Goal: Task Accomplishment & Management: Complete application form

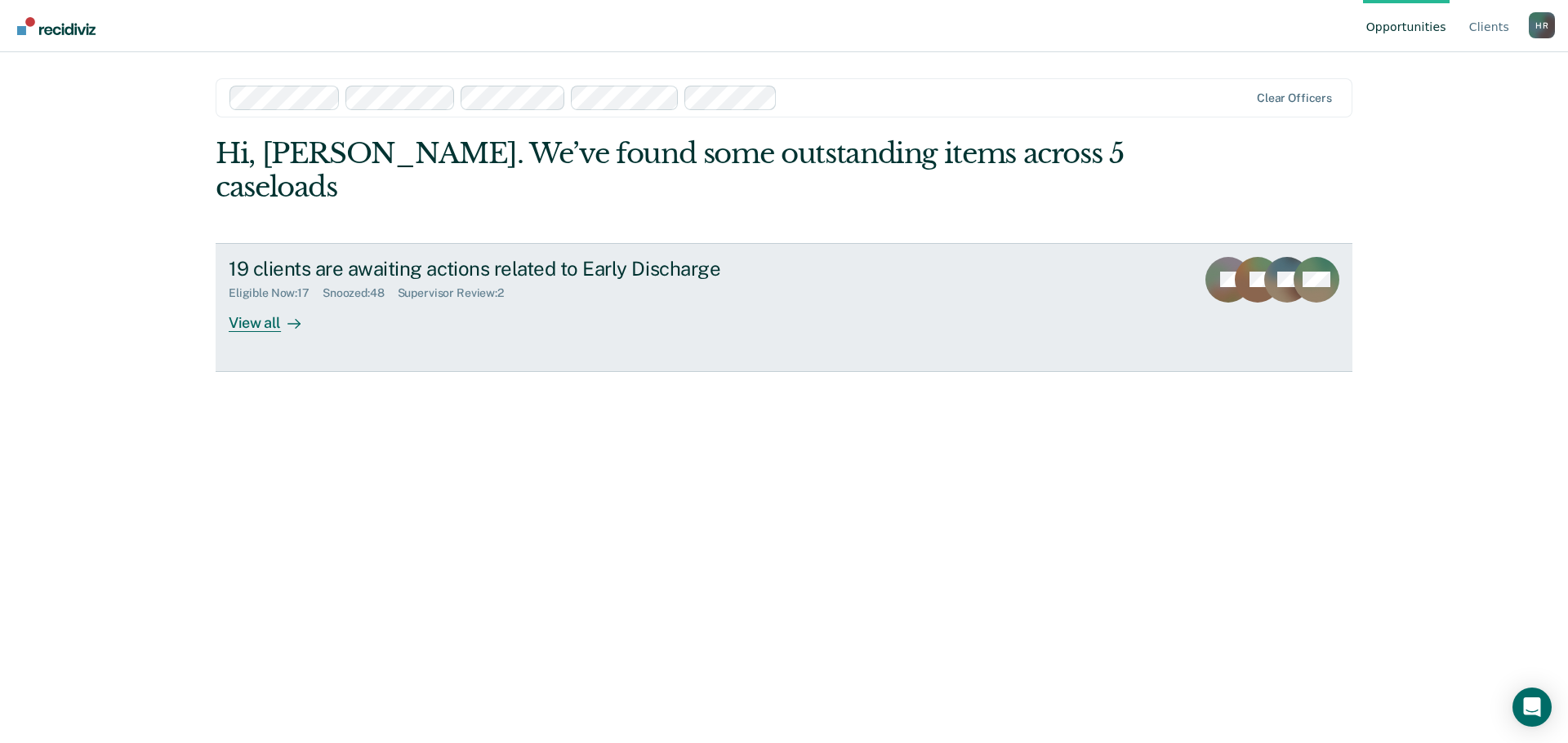
click at [498, 286] on div "Supervisor Review : 2" at bounding box center [457, 293] width 120 height 14
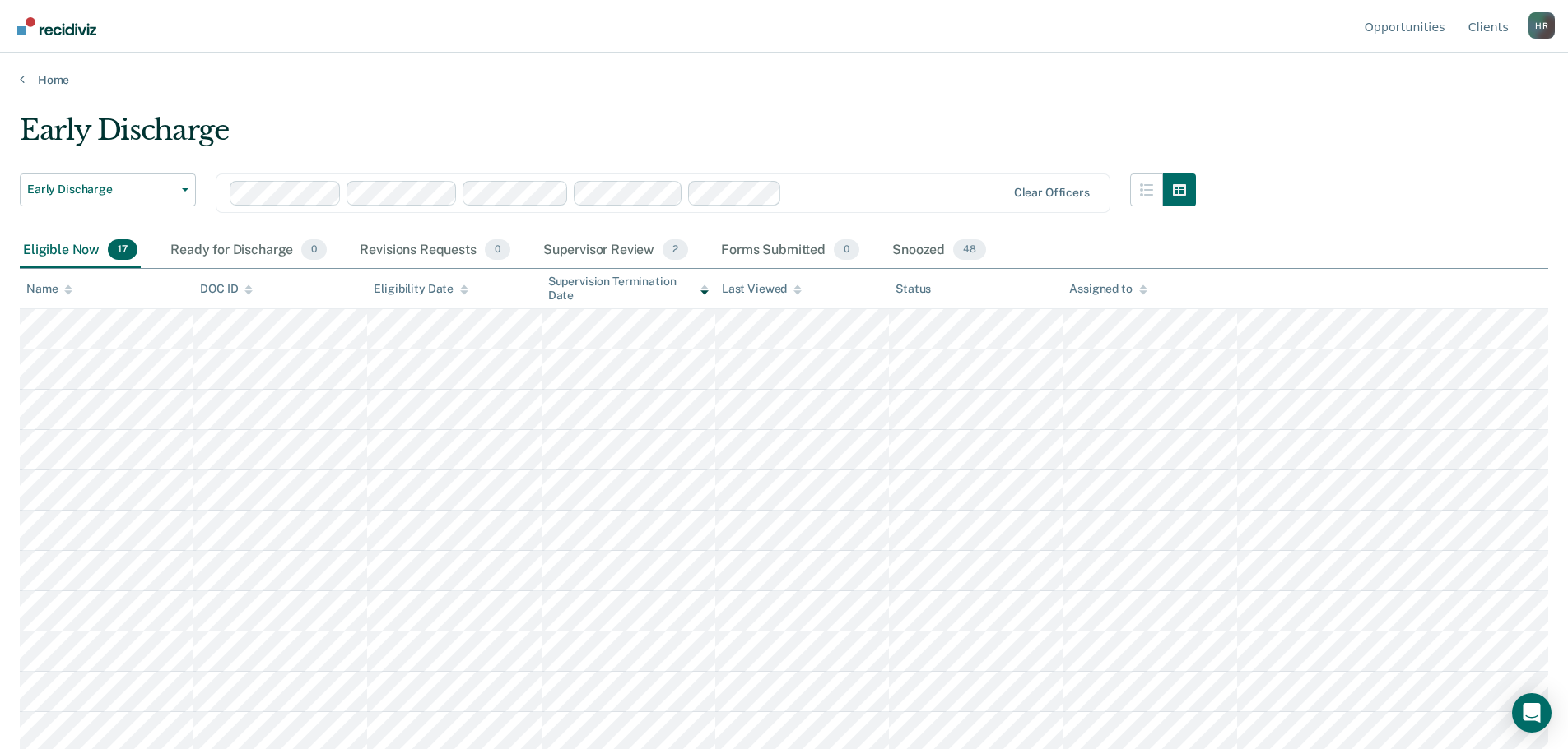
click at [625, 254] on div "Supervisor Review 2" at bounding box center [616, 251] width 152 height 36
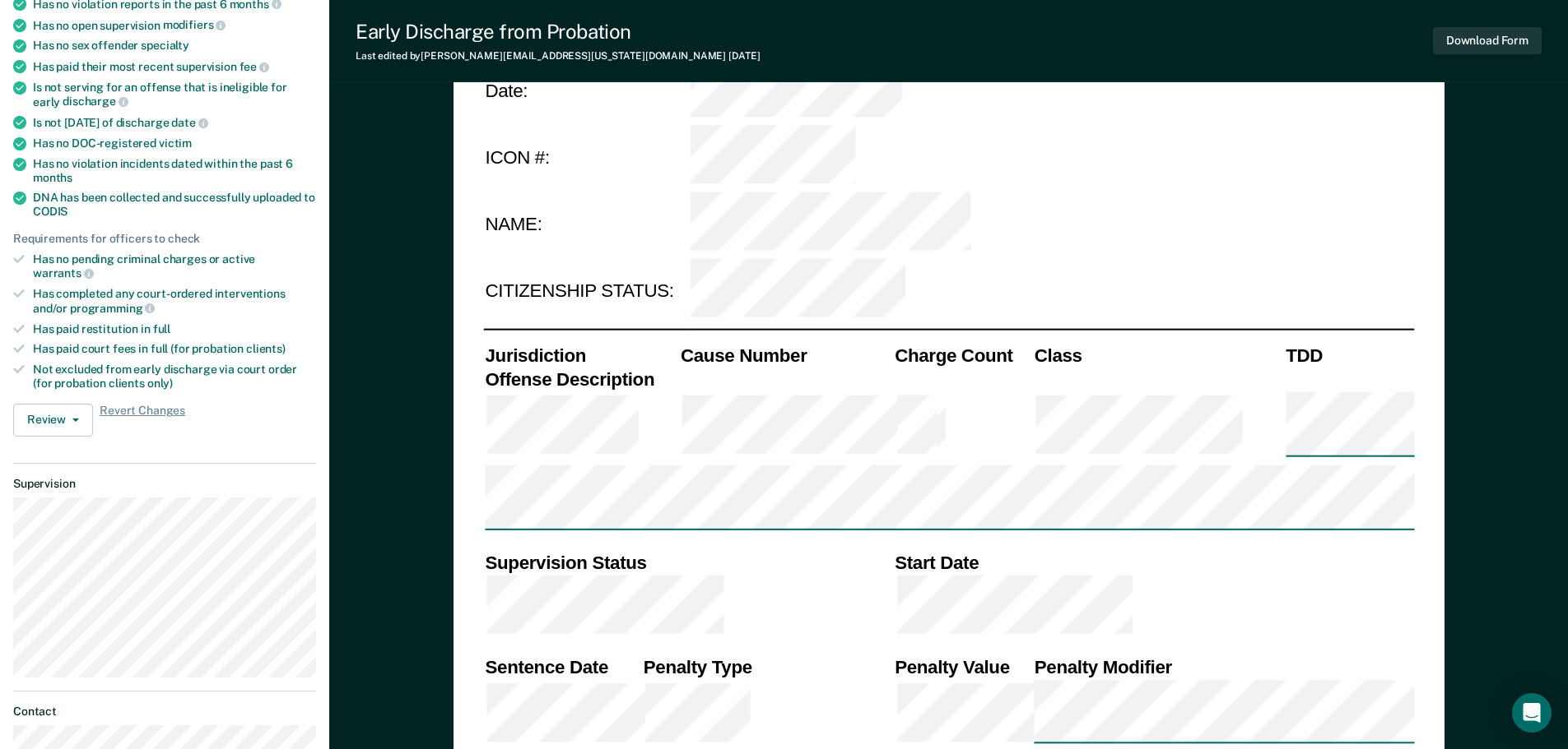
scroll to position [329, 0]
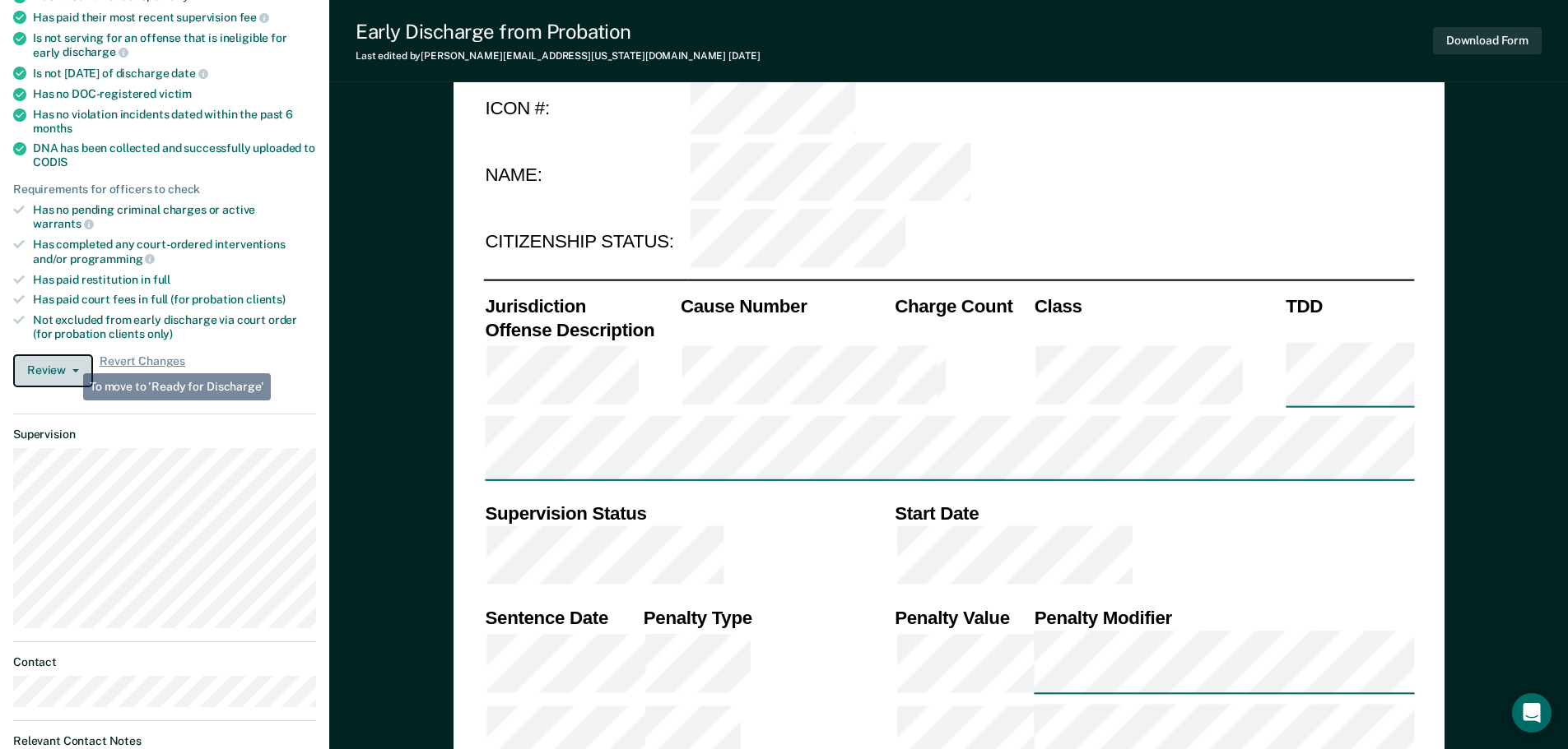
click at [70, 357] on button "Review" at bounding box center [53, 371] width 80 height 33
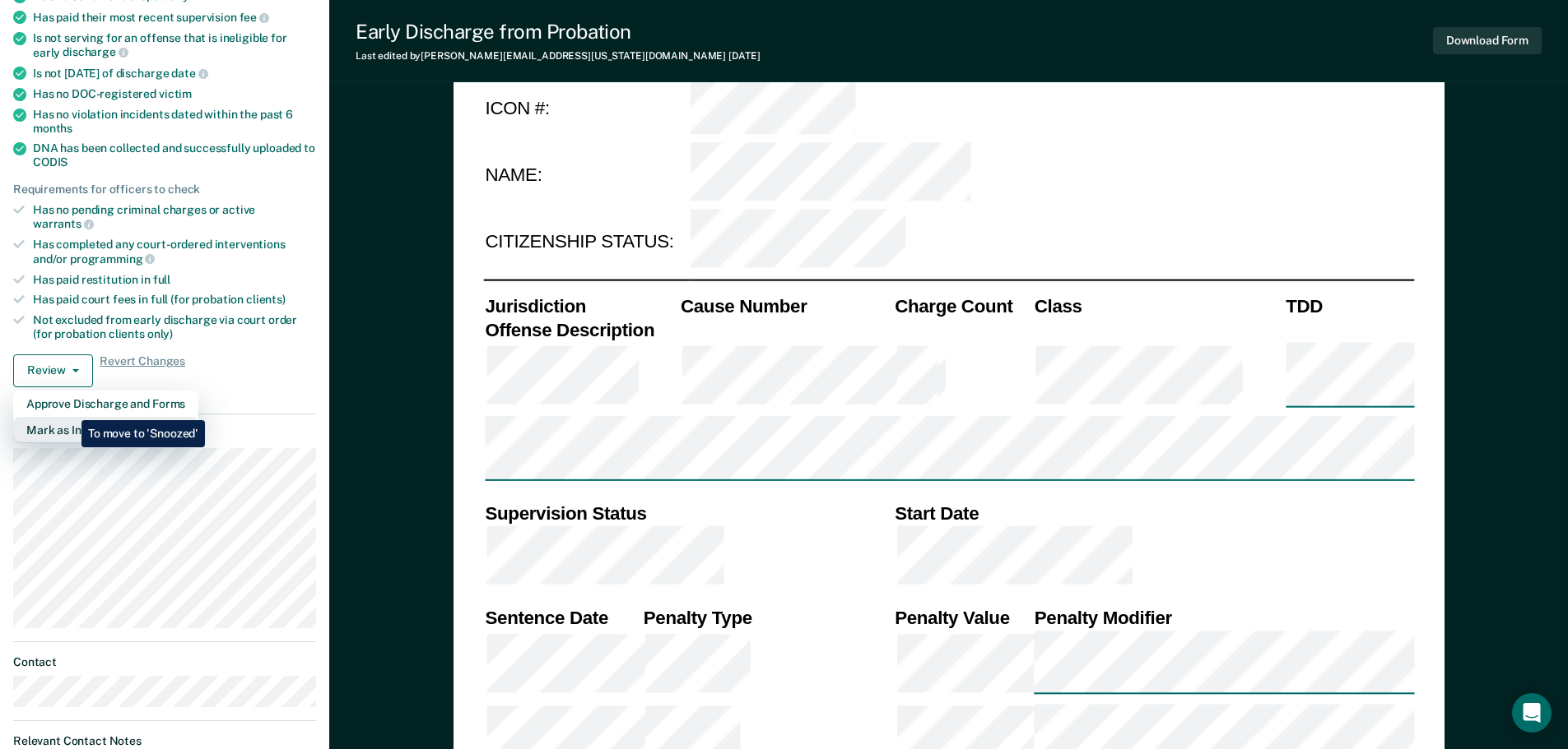
click at [69, 417] on button "Mark as Ineligible" at bounding box center [105, 430] width 185 height 27
type textarea "x"
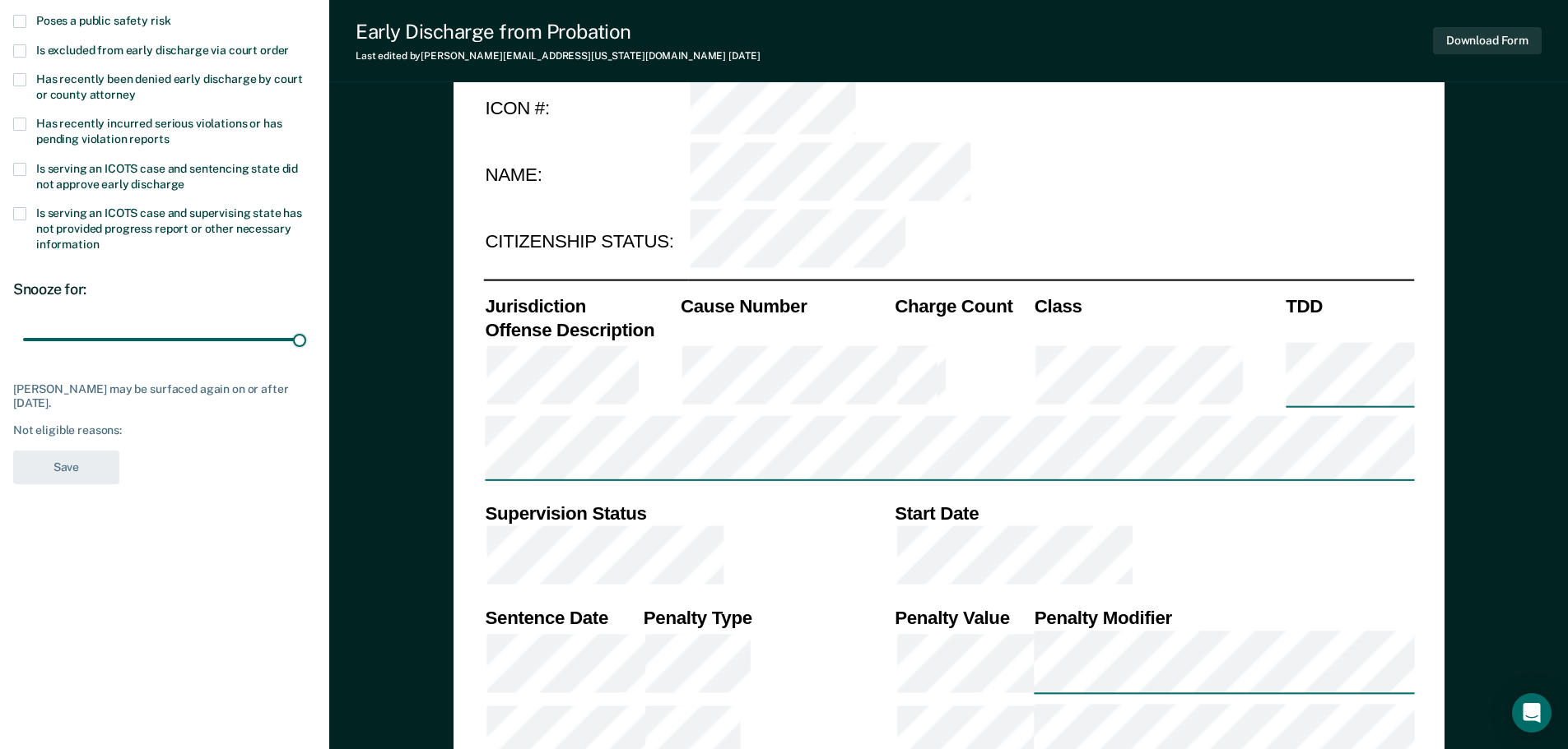
drag, startPoint x: 115, startPoint y: 341, endPoint x: 306, endPoint y: 345, distance: 191.0
type input "90"
click at [306, 345] on input "range" at bounding box center [164, 339] width 283 height 28
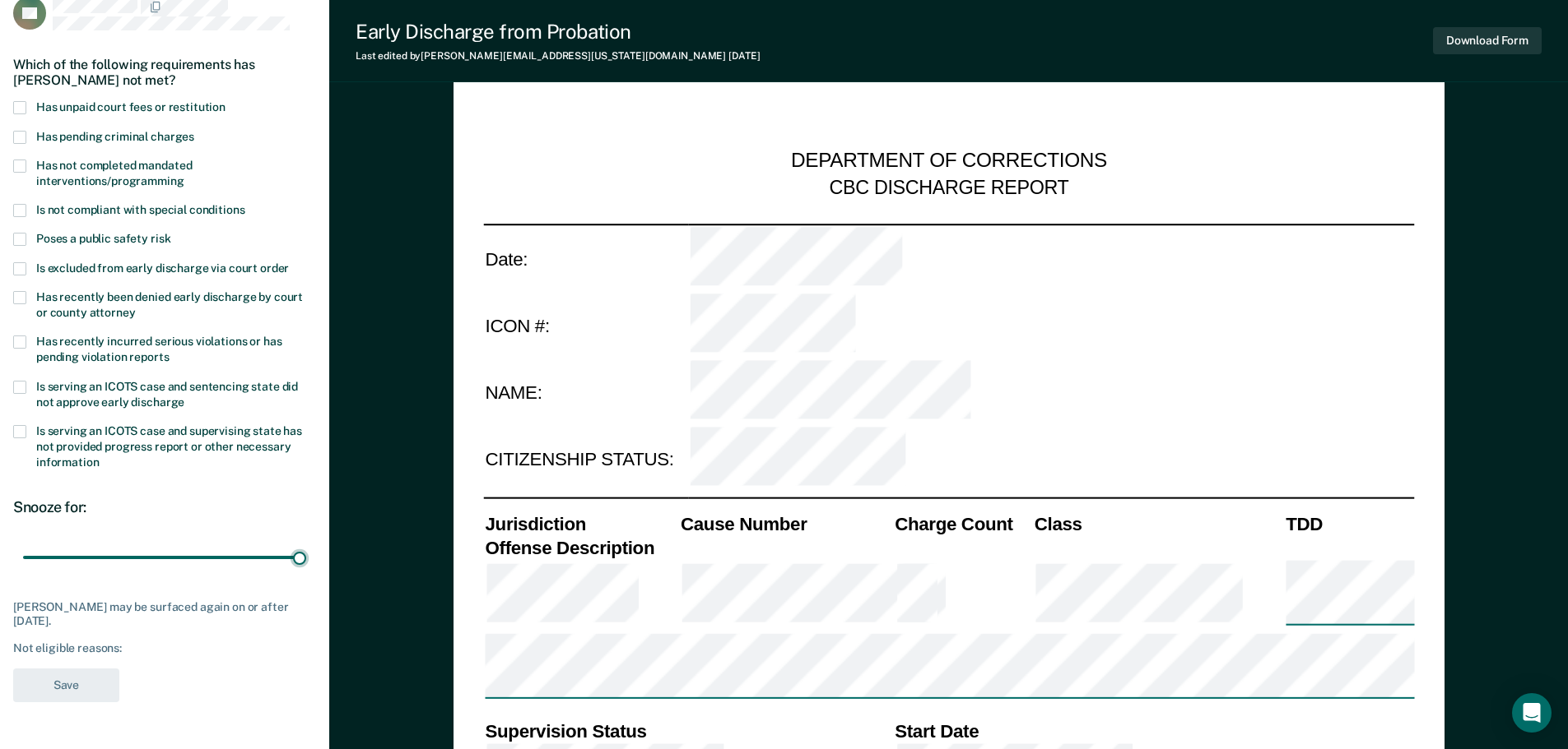
scroll to position [83, 0]
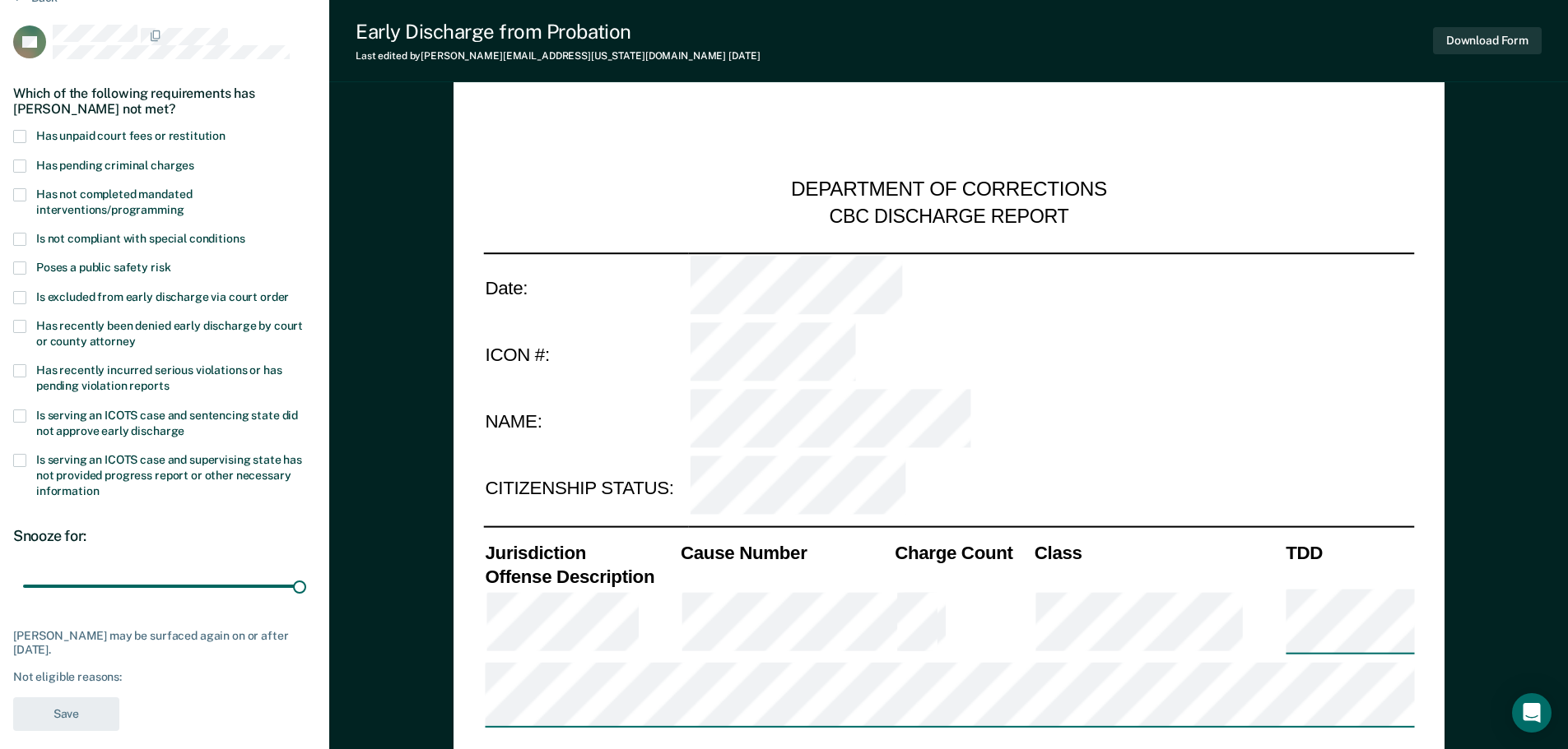
click at [26, 197] on span at bounding box center [20, 195] width 13 height 13
click at [184, 204] on input "Has not completed mandated interventions/programming" at bounding box center [184, 204] width 0 height 0
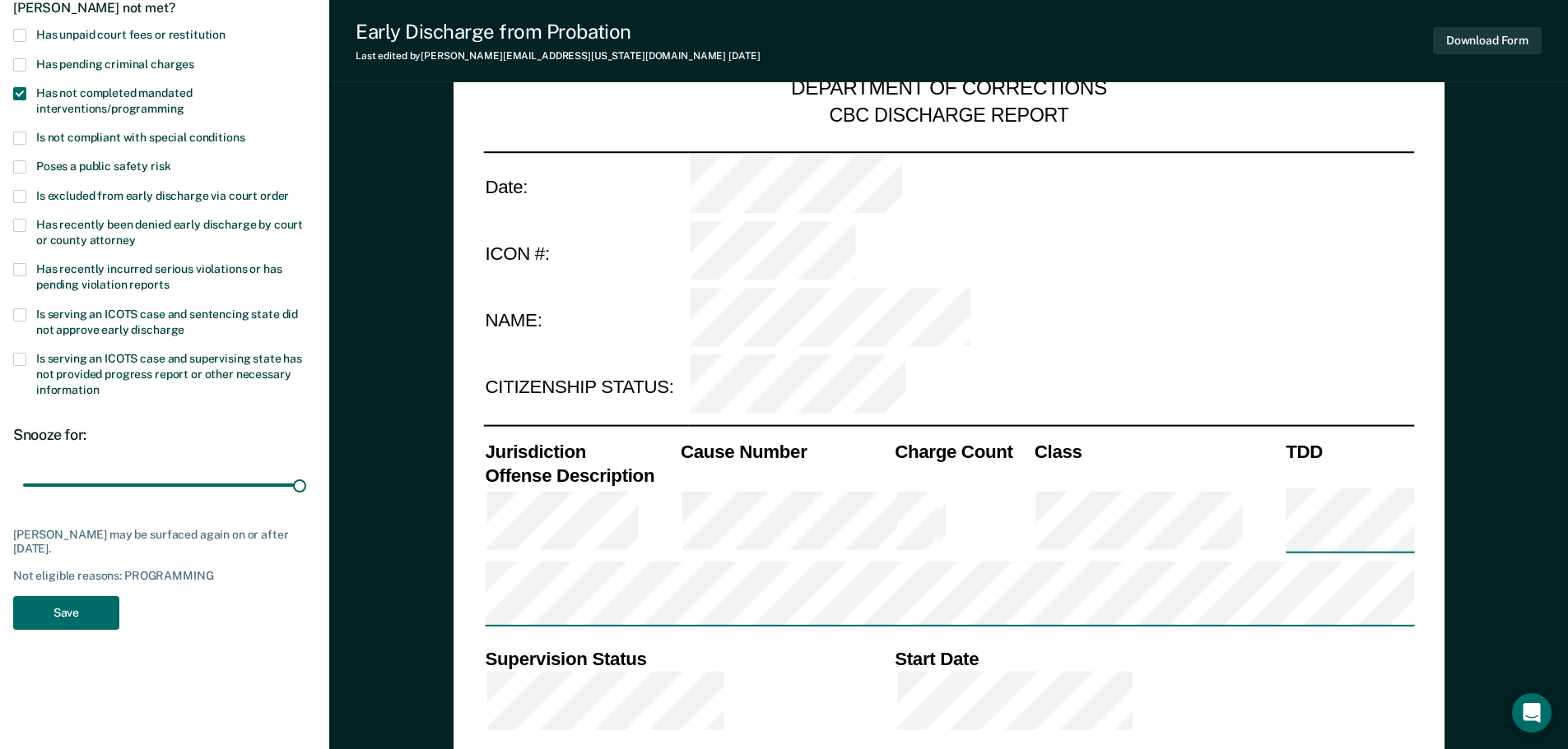
scroll to position [247, 0]
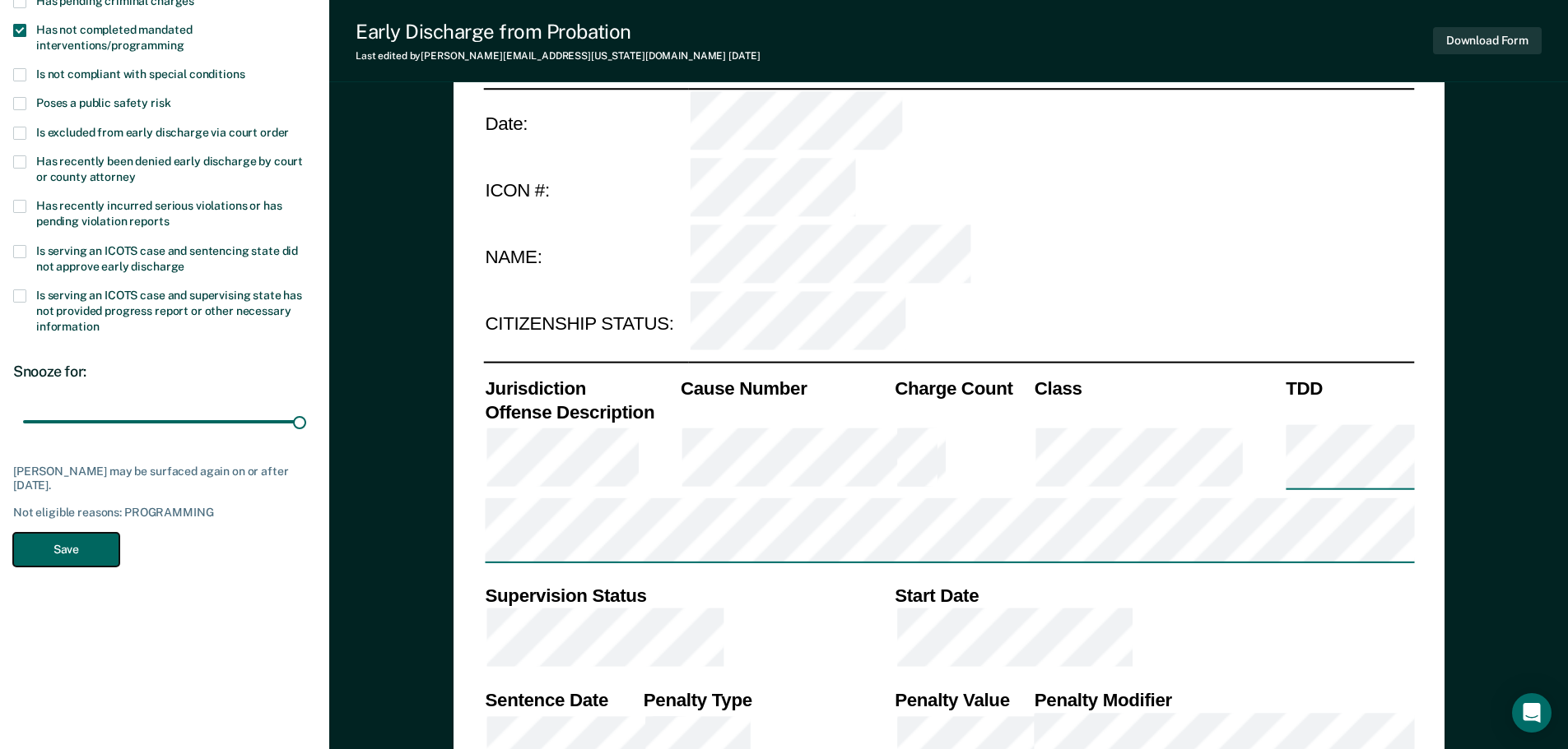
click at [77, 541] on button "Save" at bounding box center [66, 551] width 106 height 34
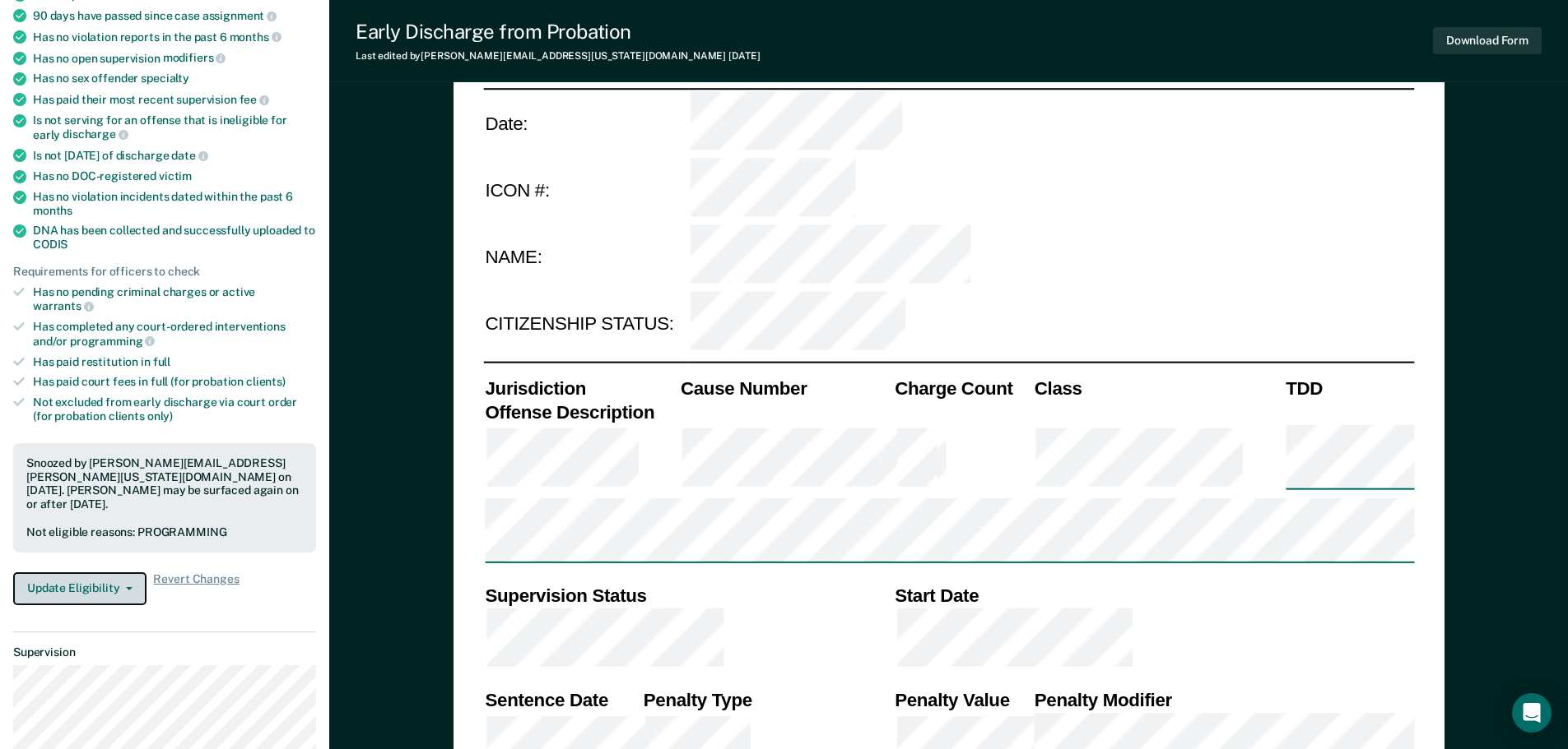
click at [126, 572] on button "Update Eligibility" at bounding box center [80, 589] width 133 height 33
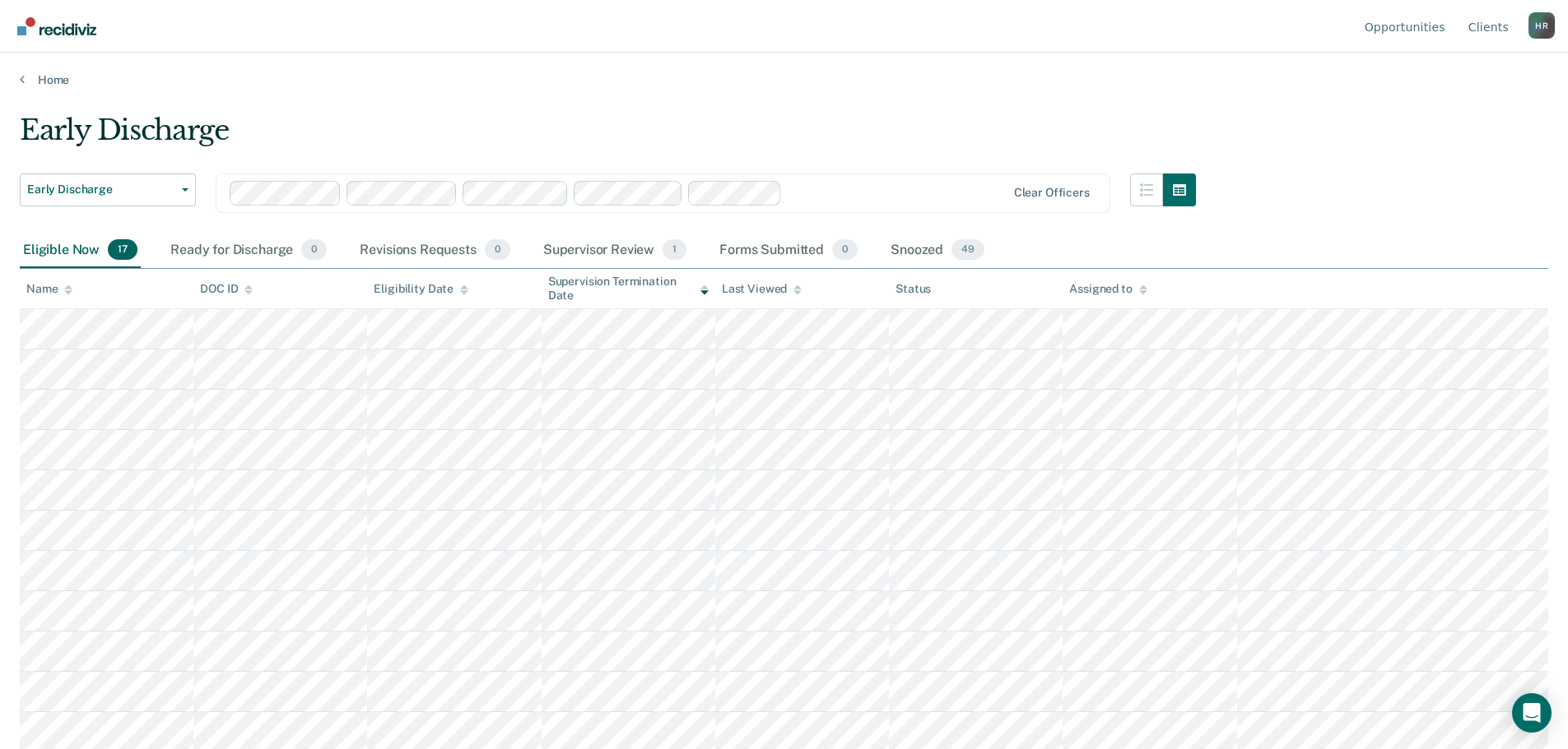
click at [640, 253] on div "Supervisor Review 1" at bounding box center [615, 251] width 151 height 36
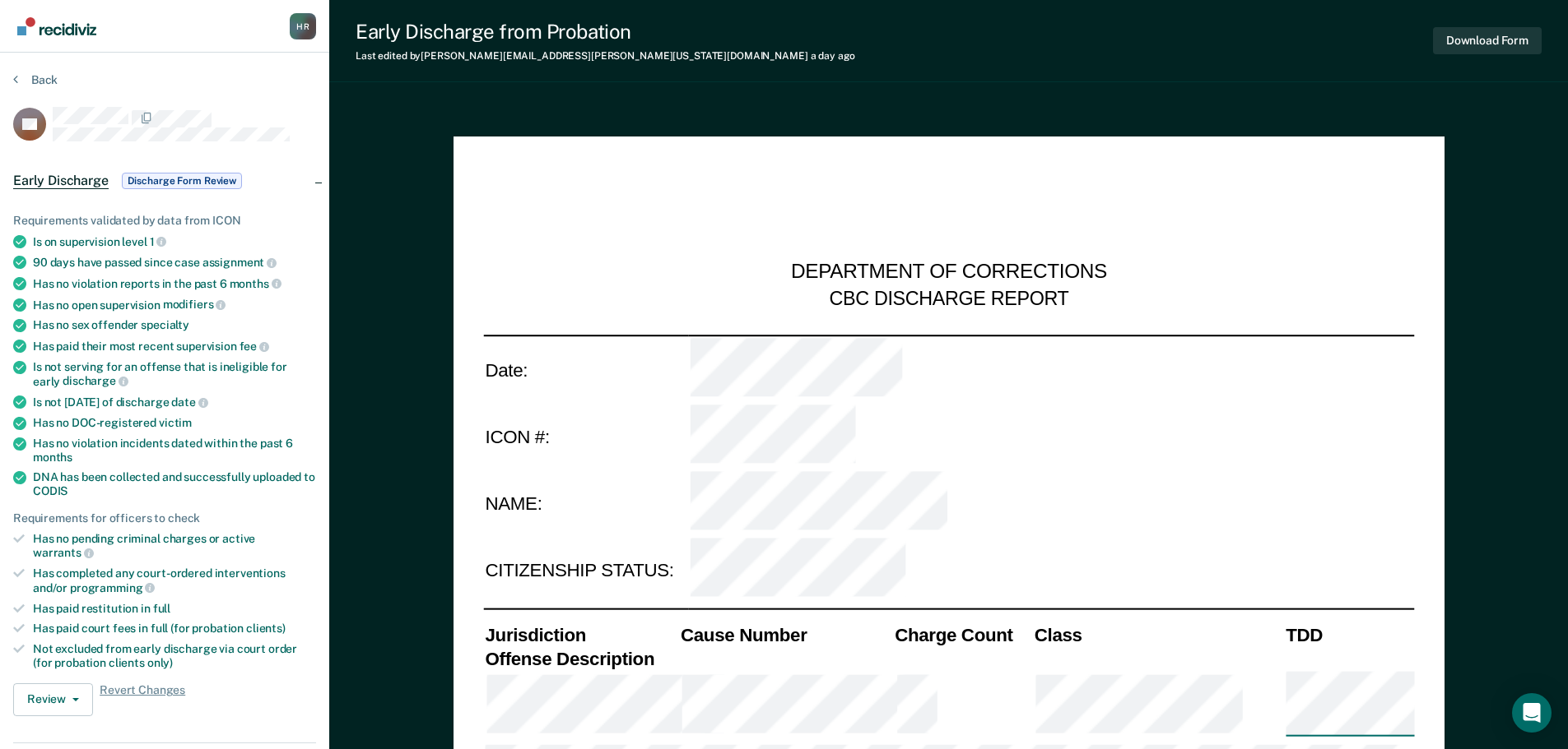
type textarea "x"
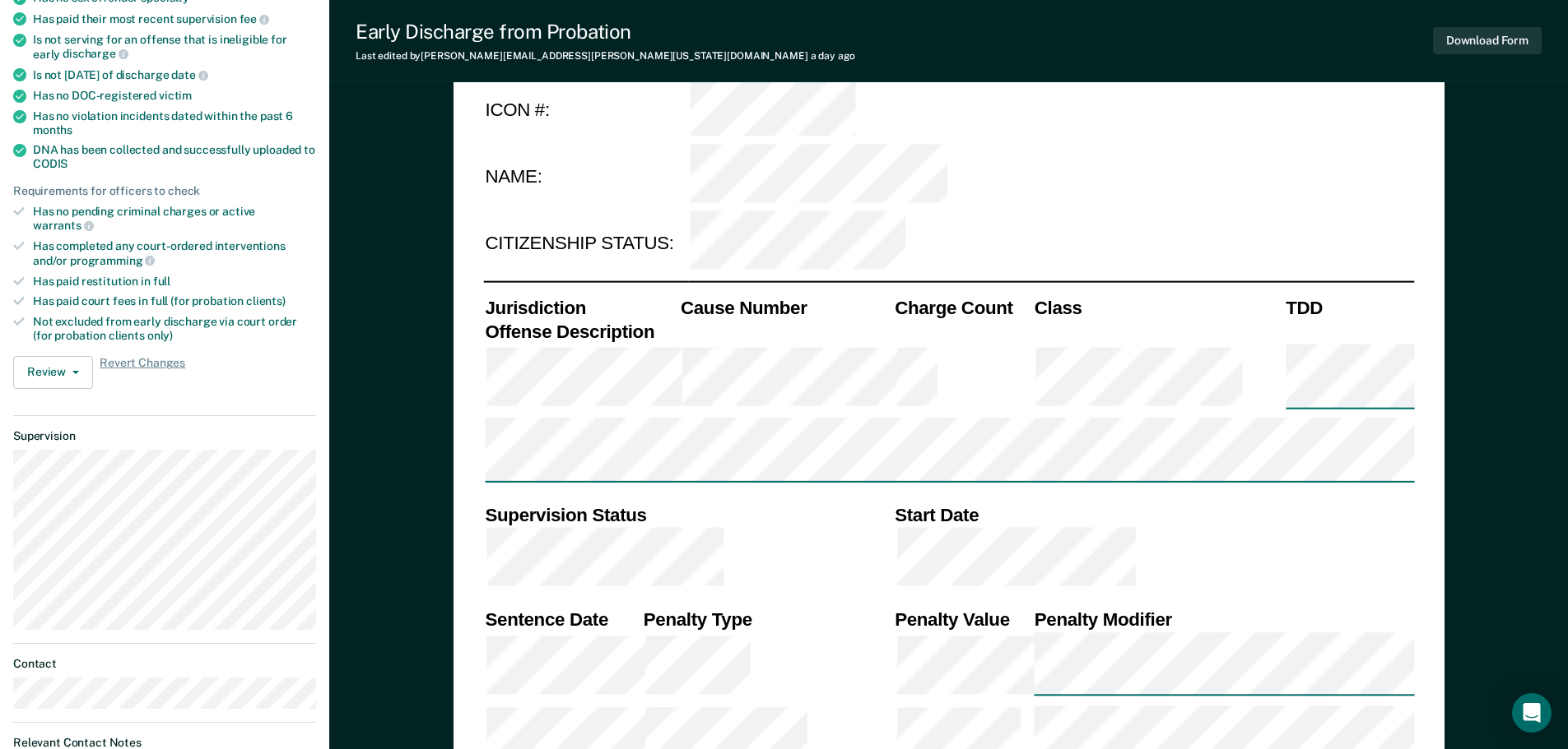
scroll to position [329, 0]
